Goal: Transaction & Acquisition: Purchase product/service

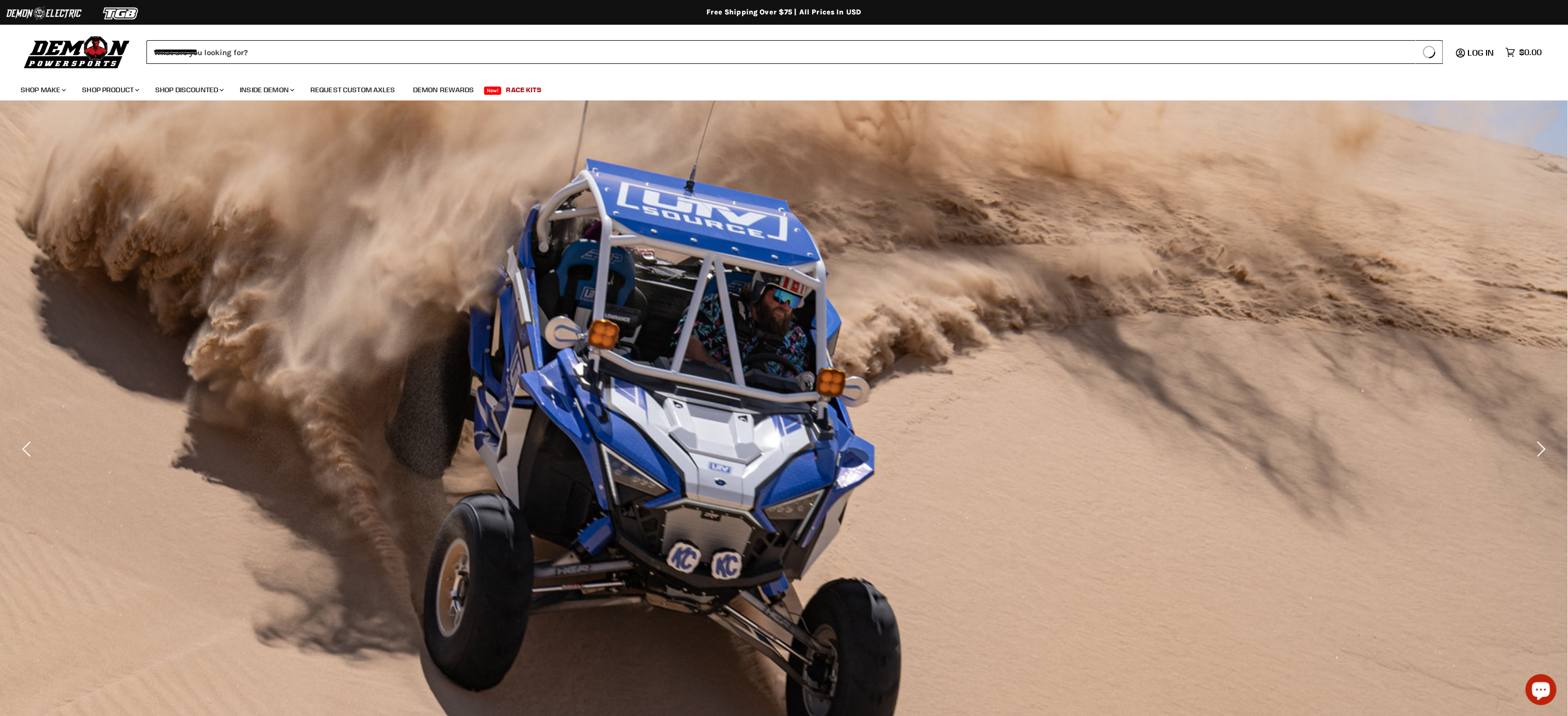
type input "**********"
click at [1416, 40] on button "Search icon Spinner icon" at bounding box center [1429, 52] width 27 height 24
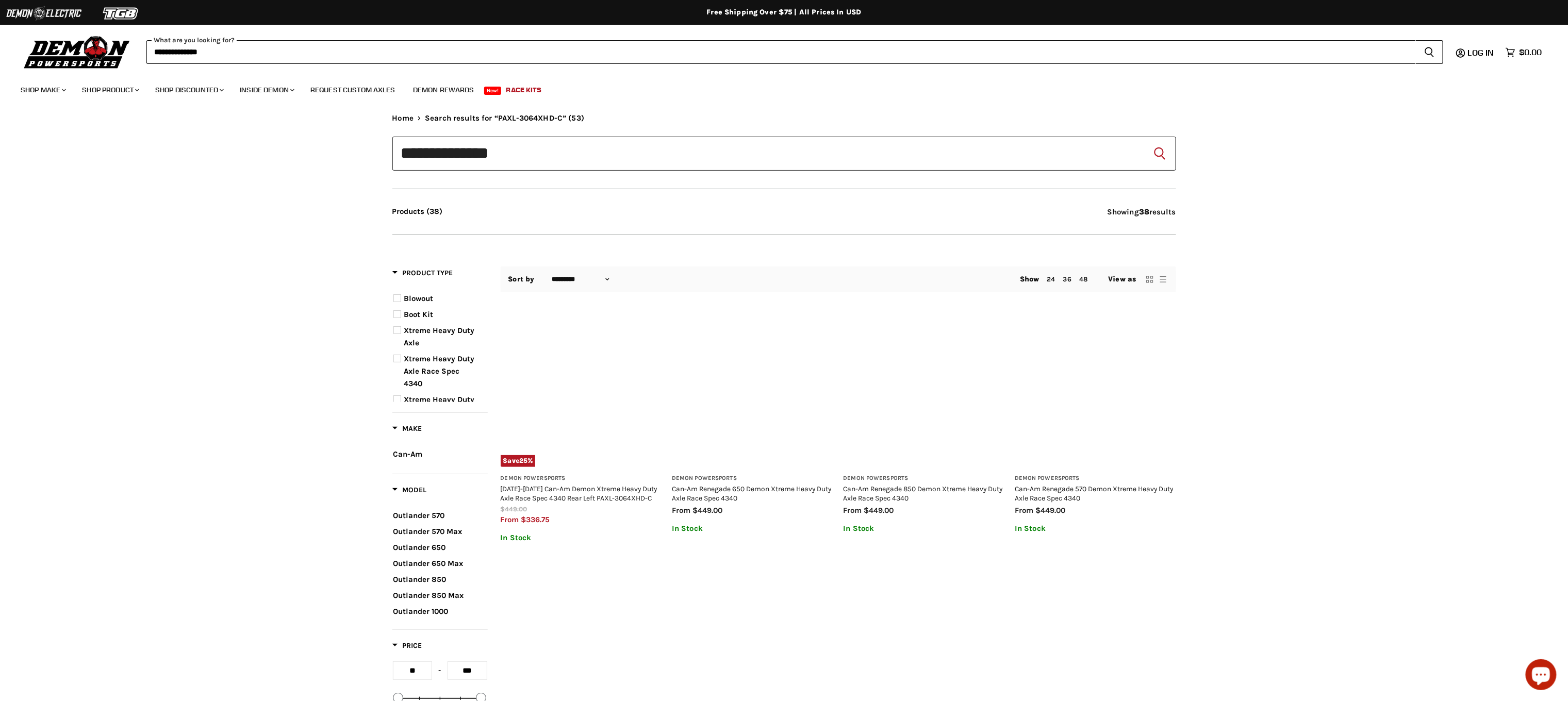
type input "**********"
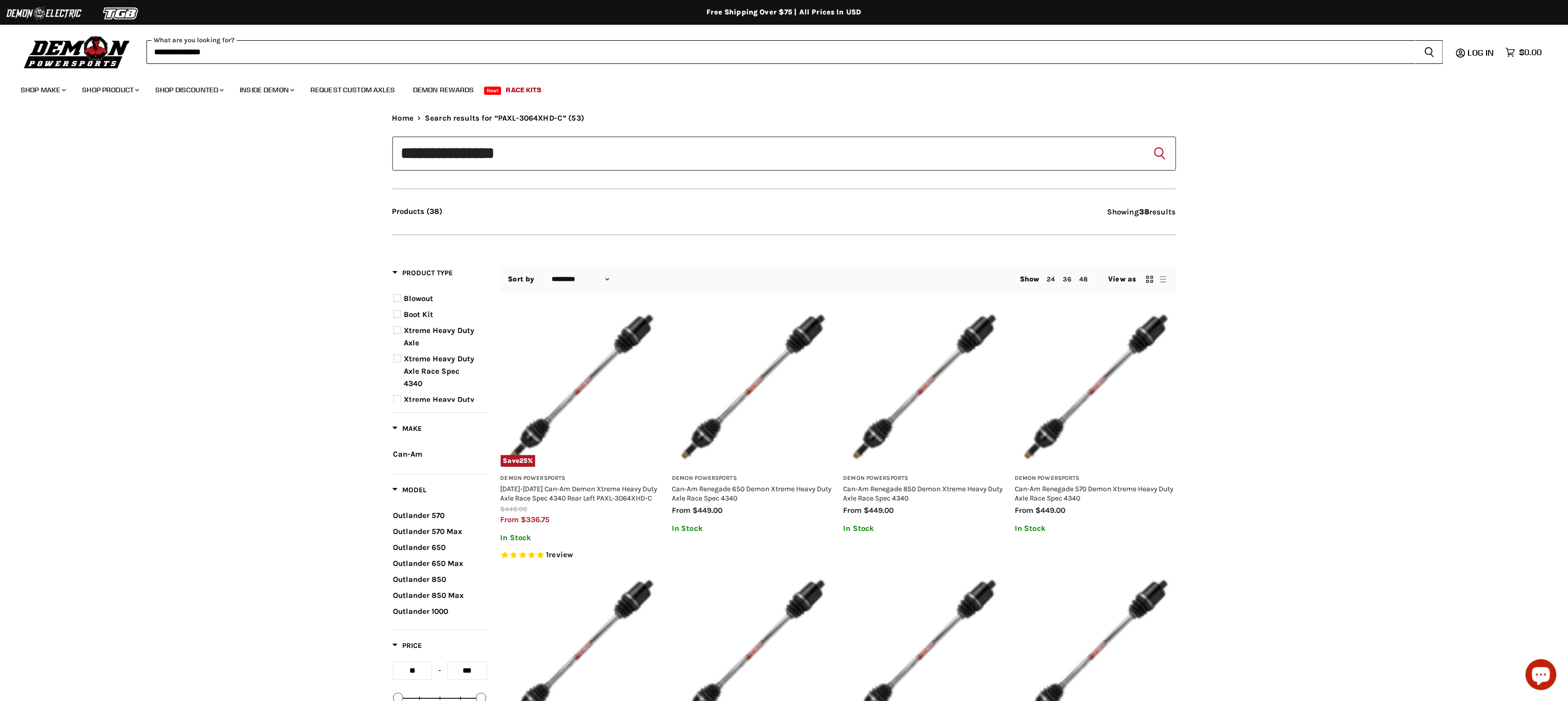
click at [625, 372] on img "Main content" at bounding box center [581, 386] width 161 height 161
